Goal: Task Accomplishment & Management: Use online tool/utility

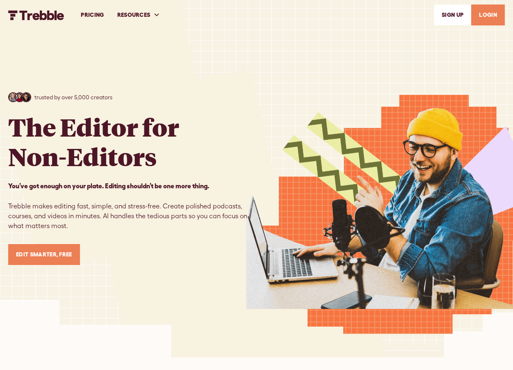
click at [491, 15] on link "LOGIN" at bounding box center [488, 15] width 34 height 21
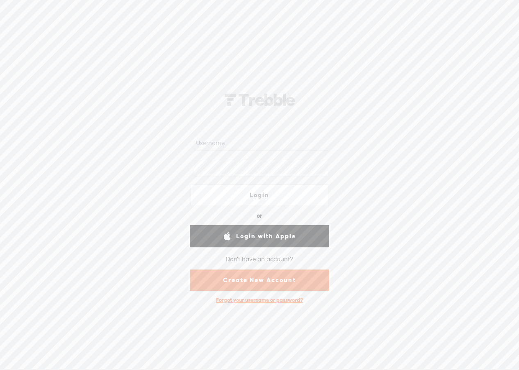
click at [255, 149] on form "Login or Login with Facebook Login with Google Login with Apple Don't have an a…" at bounding box center [260, 210] width 164 height 193
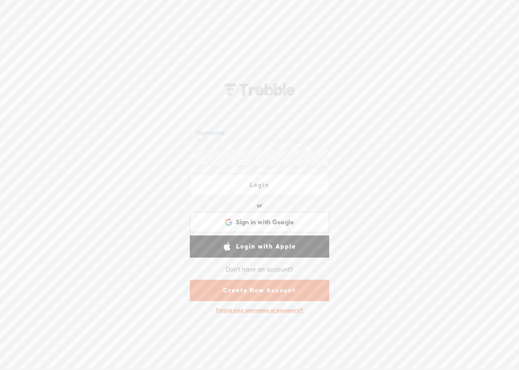
click at [260, 134] on input "text" at bounding box center [260, 133] width 133 height 16
type input "[EMAIL_ADDRESS][DOMAIN_NAME]"
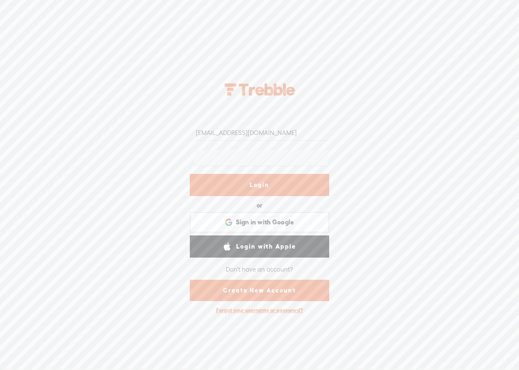
click at [286, 178] on link "Login" at bounding box center [259, 185] width 139 height 22
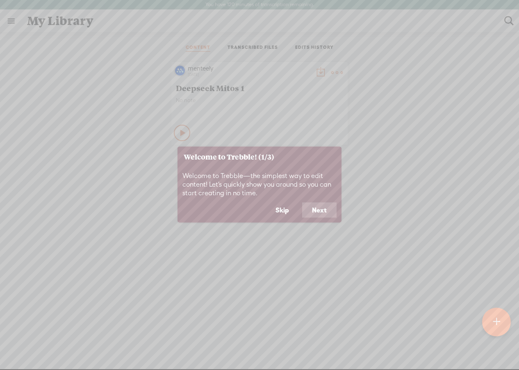
click at [322, 208] on button "Next" at bounding box center [319, 210] width 34 height 16
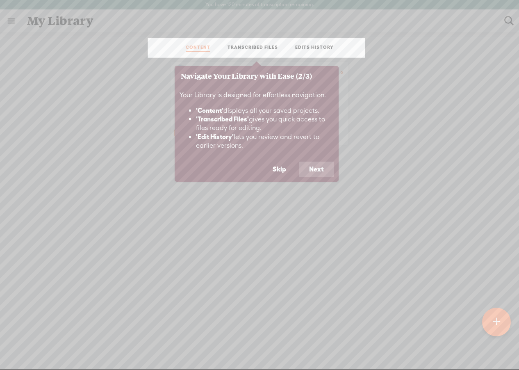
click at [316, 172] on button "Next" at bounding box center [316, 170] width 34 height 16
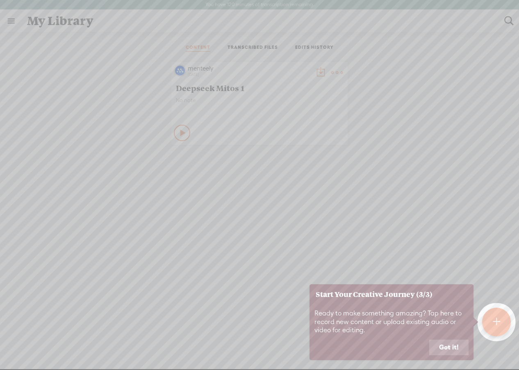
click at [436, 342] on button "Got it!" at bounding box center [449, 348] width 39 height 16
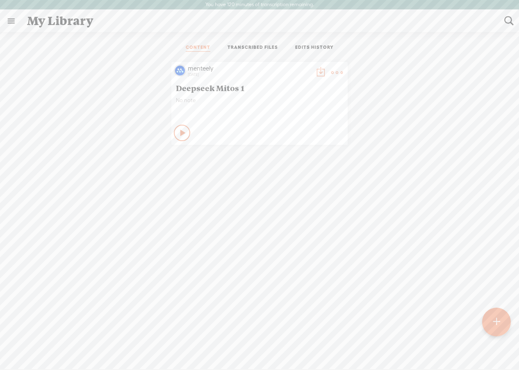
click at [498, 326] on t at bounding box center [496, 322] width 7 height 18
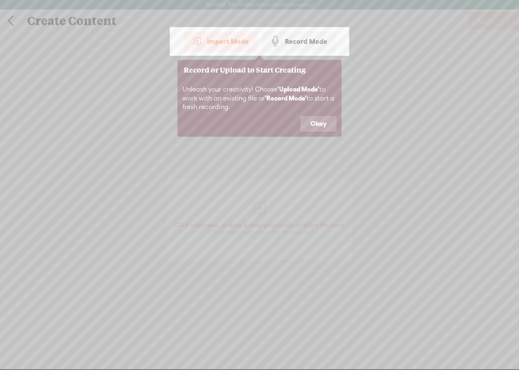
click at [316, 123] on button "Okay" at bounding box center [319, 124] width 36 height 16
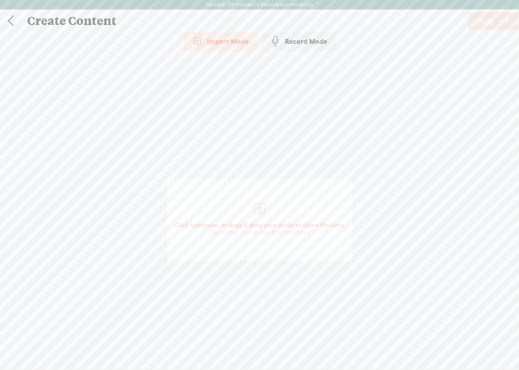
click at [12, 18] on link at bounding box center [10, 20] width 21 height 21
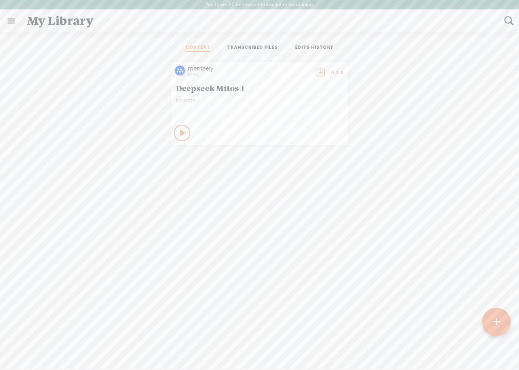
click at [219, 74] on div "[DATE]" at bounding box center [249, 74] width 123 height 5
click at [221, 87] on span "Deepseek Mitos 1" at bounding box center [259, 88] width 167 height 10
click at [331, 73] on t at bounding box center [336, 72] width 11 height 11
click at [304, 101] on link "Edit" at bounding box center [295, 100] width 82 height 19
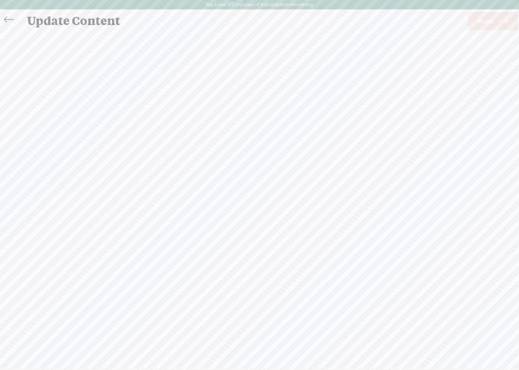
scroll to position [0, 0]
